Goal: Task Accomplishment & Management: Complete application form

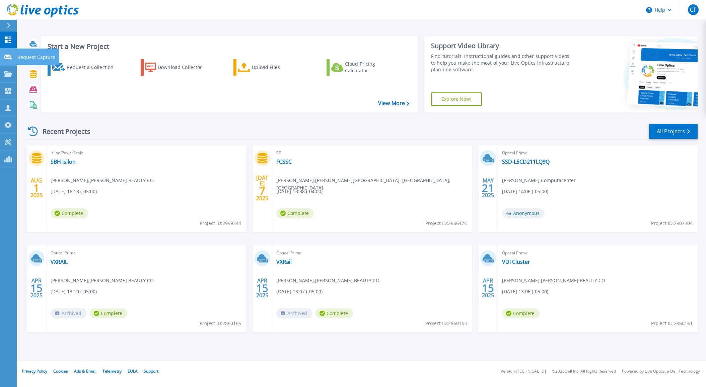
click at [22, 56] on p "Request Capture" at bounding box center [36, 57] width 38 height 17
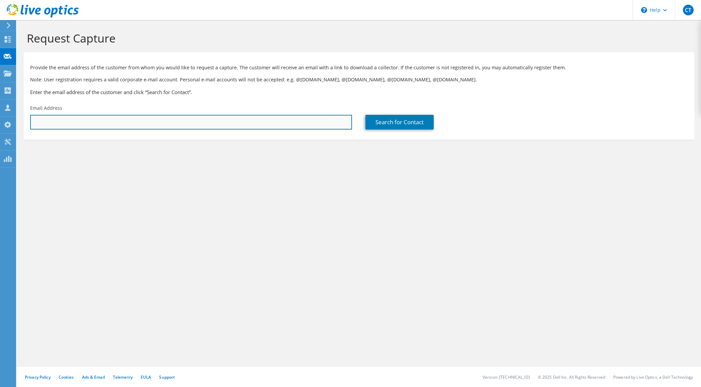
click at [144, 119] on input "text" at bounding box center [191, 122] width 322 height 15
drag, startPoint x: 71, startPoint y: 125, endPoint x: 32, endPoint y: 118, distance: 39.8
click at [30, 118] on input "mitz" at bounding box center [191, 122] width 322 height 15
paste input "955109"
drag, startPoint x: 64, startPoint y: 124, endPoint x: 4, endPoint y: 121, distance: 59.4
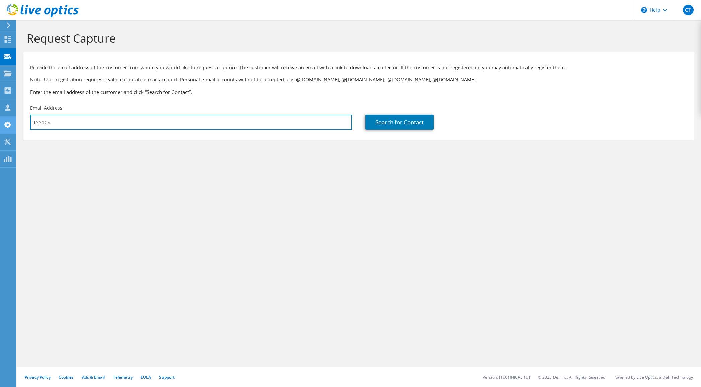
click at [4, 121] on div "CT Partner Team Member Casey Teague [EMAIL_ADDRESS][PERSON_NAME][DOMAIN_NAME] […" at bounding box center [350, 193] width 701 height 387
drag, startPoint x: 61, startPoint y: 122, endPoint x: 22, endPoint y: 122, distance: 38.5
click at [19, 118] on section "Request Capture Provide the email address of the customer from whom you would l…" at bounding box center [359, 96] width 684 height 153
paste input "[EMAIL_ADDRESS][DOMAIN_NAME]"
type input "[EMAIL_ADDRESS][DOMAIN_NAME]"
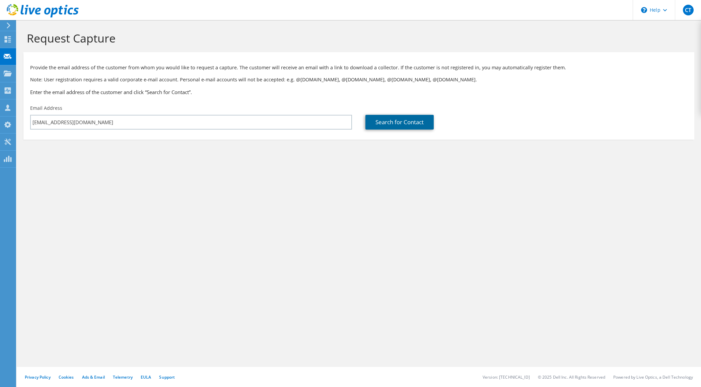
click at [387, 123] on link "Search for Contact" at bounding box center [399, 122] width 68 height 15
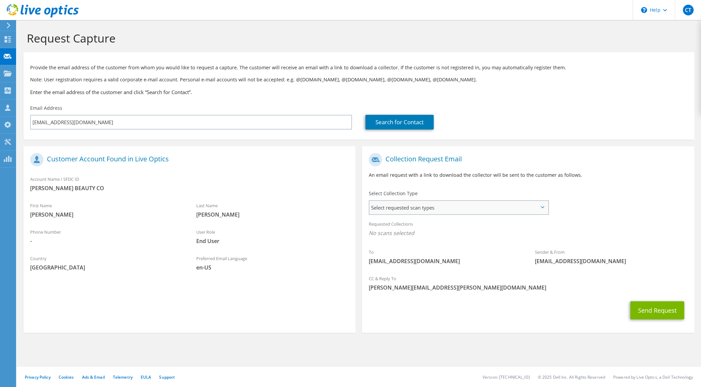
click at [419, 207] on span "Select requested scan types" at bounding box center [458, 207] width 179 height 13
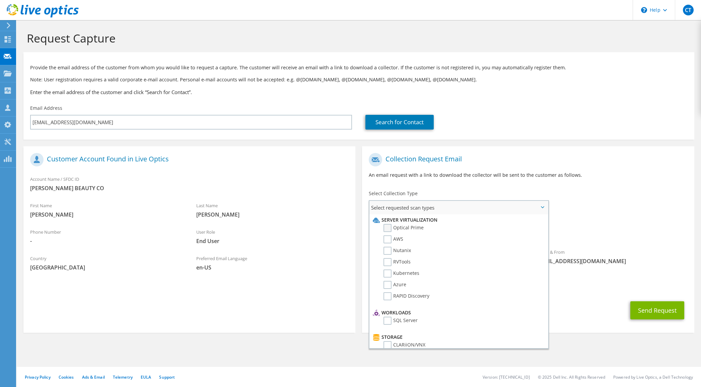
click at [388, 226] on label "Optical Prime" at bounding box center [404, 228] width 40 height 8
click at [0, 0] on input "Optical Prime" at bounding box center [0, 0] width 0 height 0
click at [619, 210] on div "To [EMAIL_ADDRESS][DOMAIN_NAME] Sender & From [EMAIL_ADDRESS][DOMAIN_NAME]" at bounding box center [528, 212] width 332 height 124
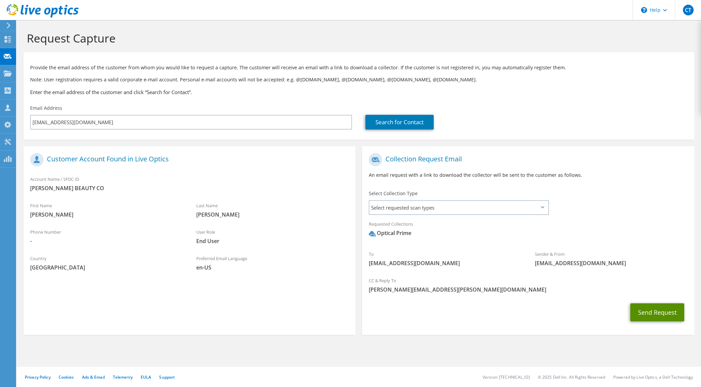
click at [655, 314] on button "Send Request" at bounding box center [657, 313] width 54 height 18
